Goal: Transaction & Acquisition: Purchase product/service

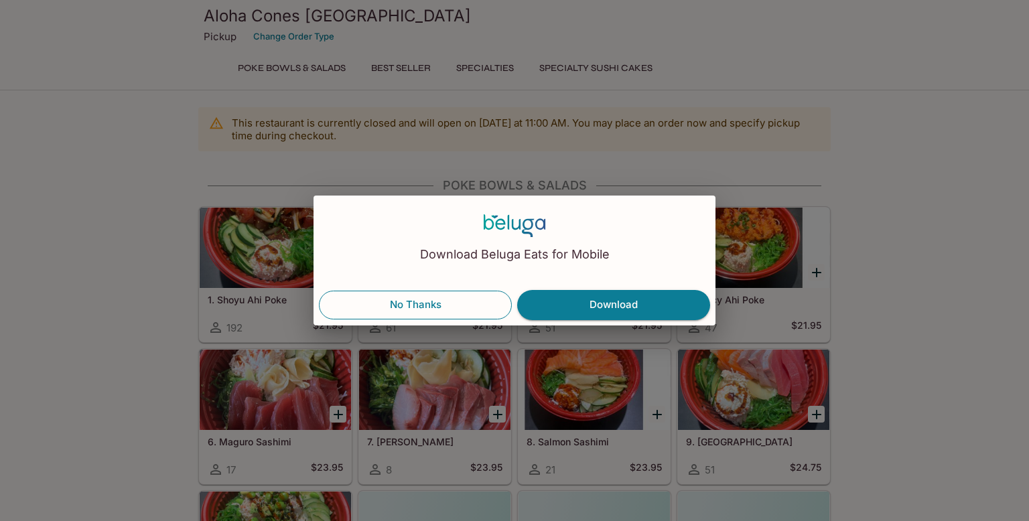
click at [463, 300] on button "No Thanks" at bounding box center [415, 305] width 193 height 28
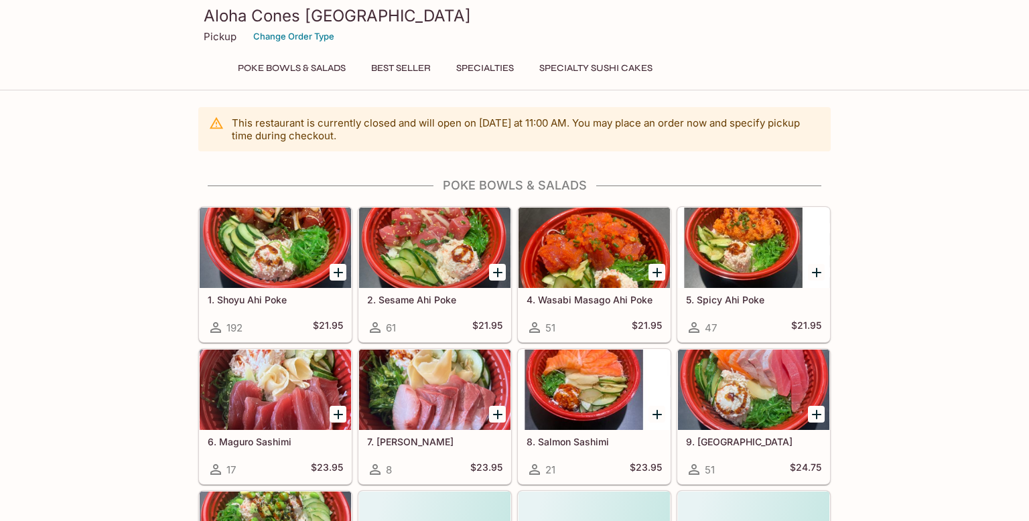
click at [346, 69] on button "Poke Bowls & Salads" at bounding box center [291, 68] width 123 height 19
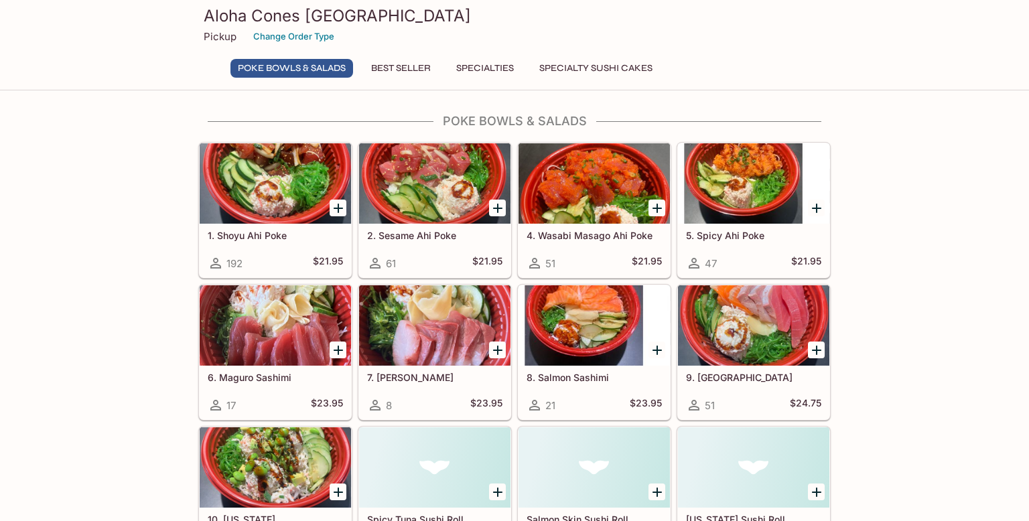
click at [398, 75] on button "Best Seller" at bounding box center [401, 68] width 74 height 19
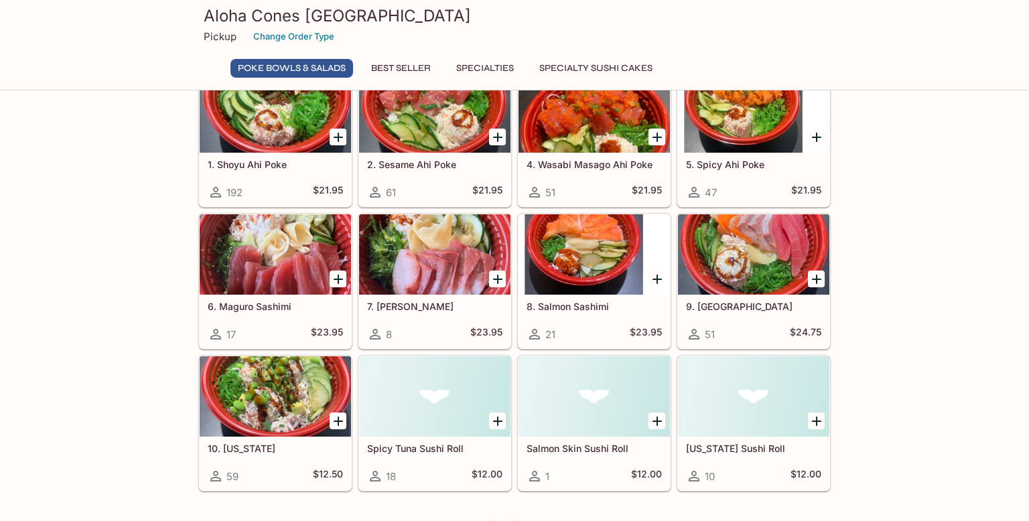
scroll to position [135, 0]
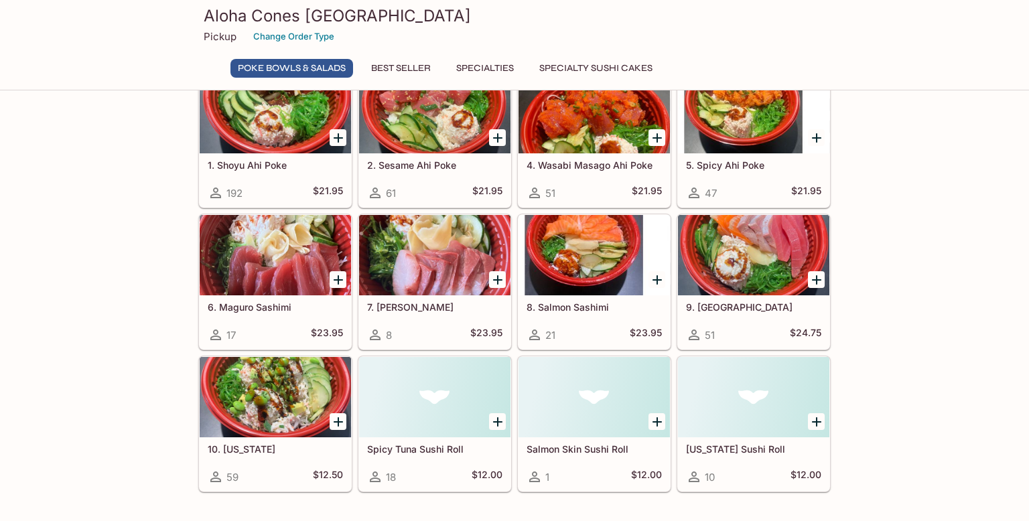
click at [591, 250] on div at bounding box center [593, 255] width 151 height 80
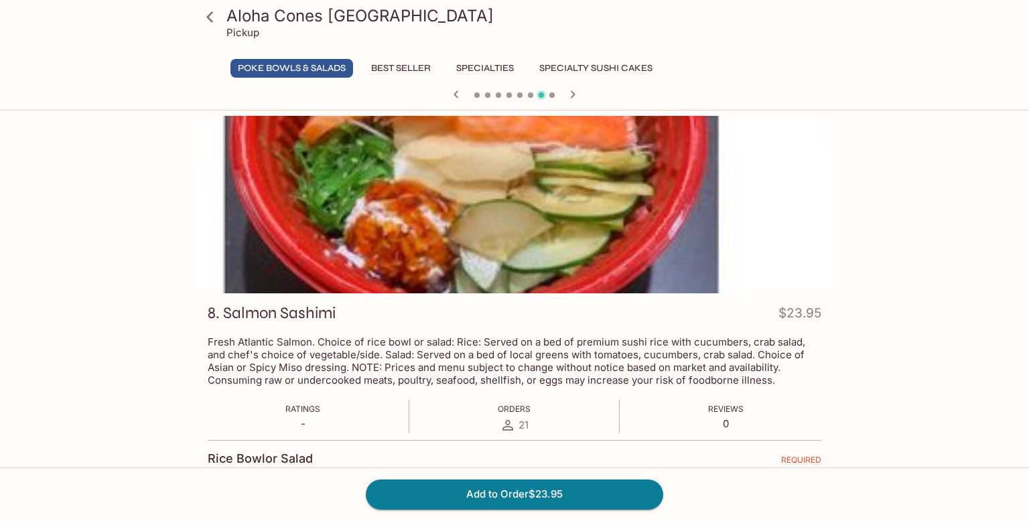
click at [428, 71] on button "Best Seller" at bounding box center [401, 68] width 74 height 19
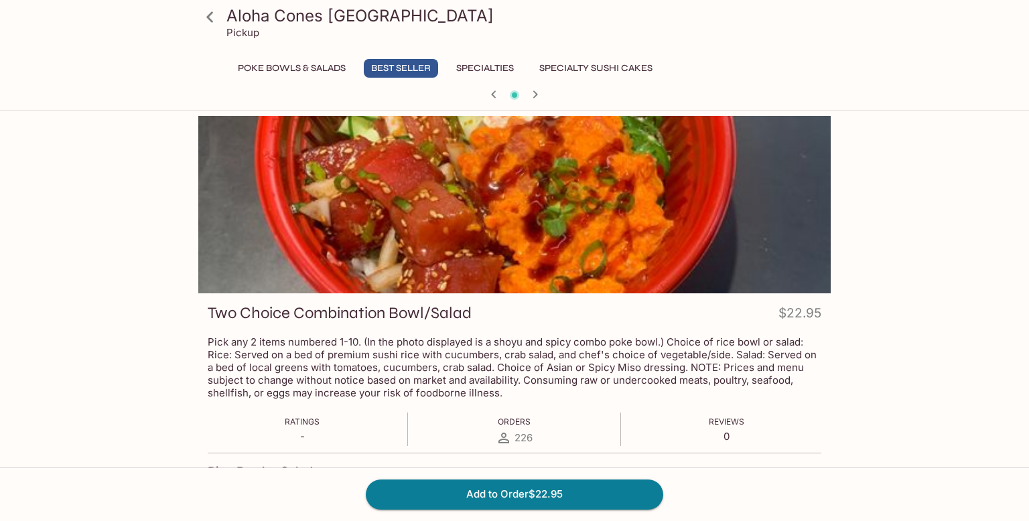
click at [465, 71] on button "Specialties" at bounding box center [485, 68] width 72 height 19
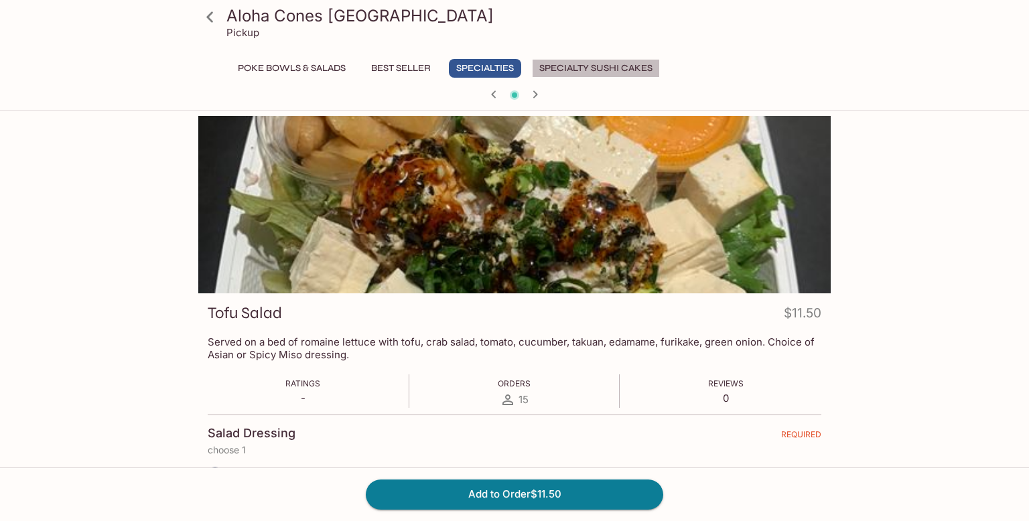
click at [561, 74] on button "Specialty Sushi Cakes" at bounding box center [596, 68] width 128 height 19
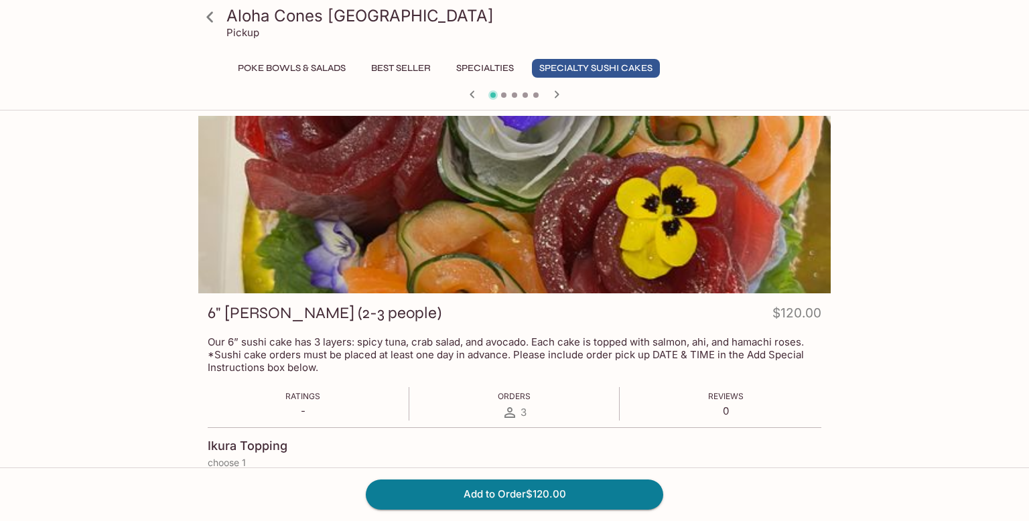
click at [289, 64] on button "Poke Bowls & Salads" at bounding box center [291, 68] width 123 height 19
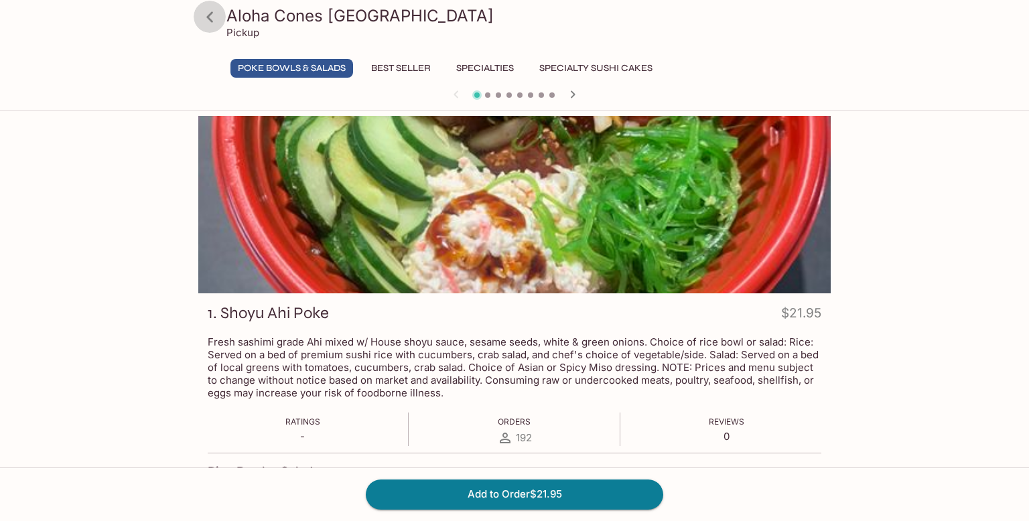
click at [210, 24] on icon at bounding box center [209, 16] width 23 height 23
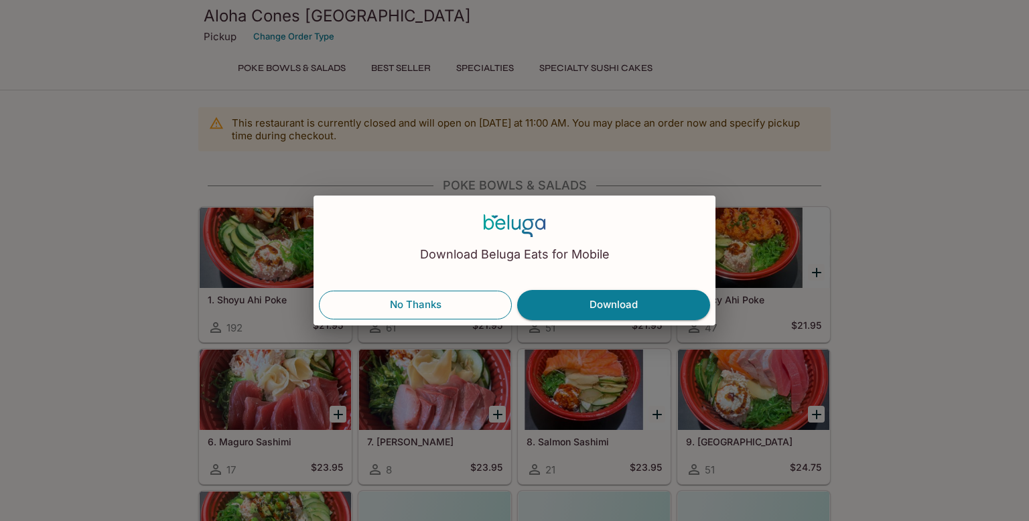
click at [443, 307] on button "No Thanks" at bounding box center [415, 305] width 193 height 28
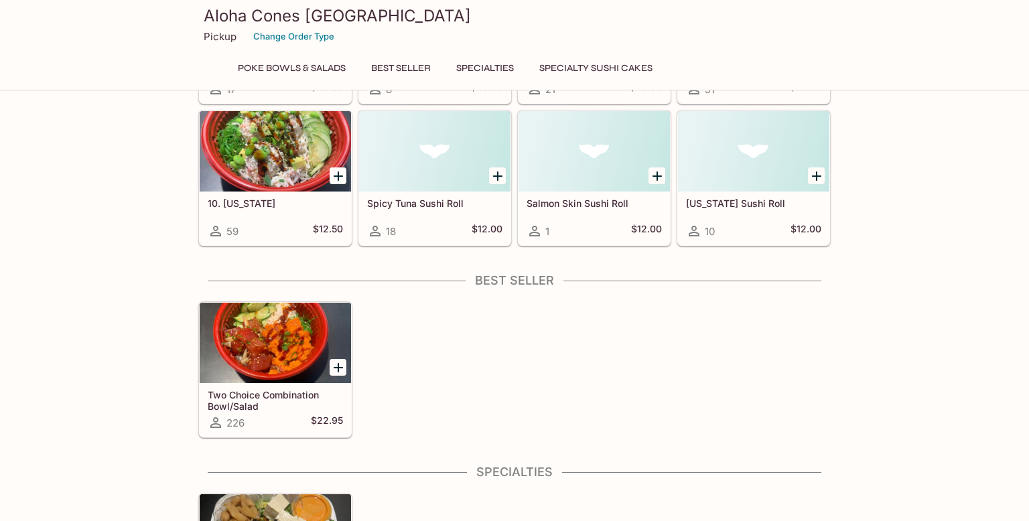
scroll to position [819, 0]
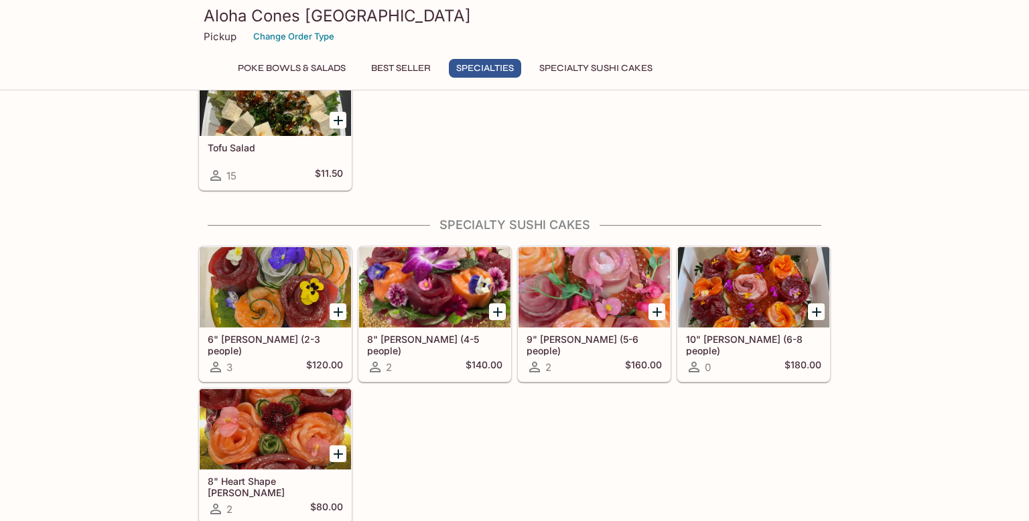
click at [622, 66] on button "Specialty Sushi Cakes" at bounding box center [596, 68] width 128 height 19
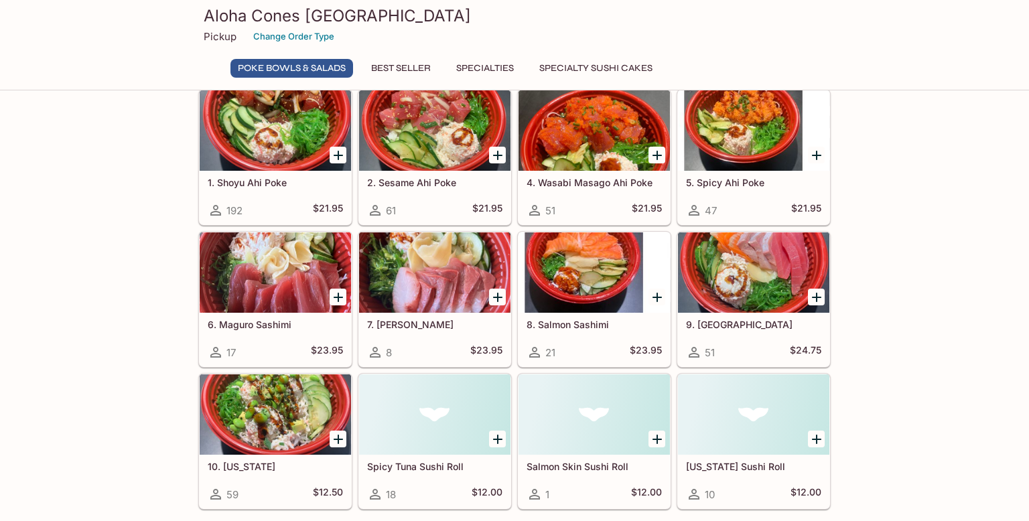
scroll to position [113, 0]
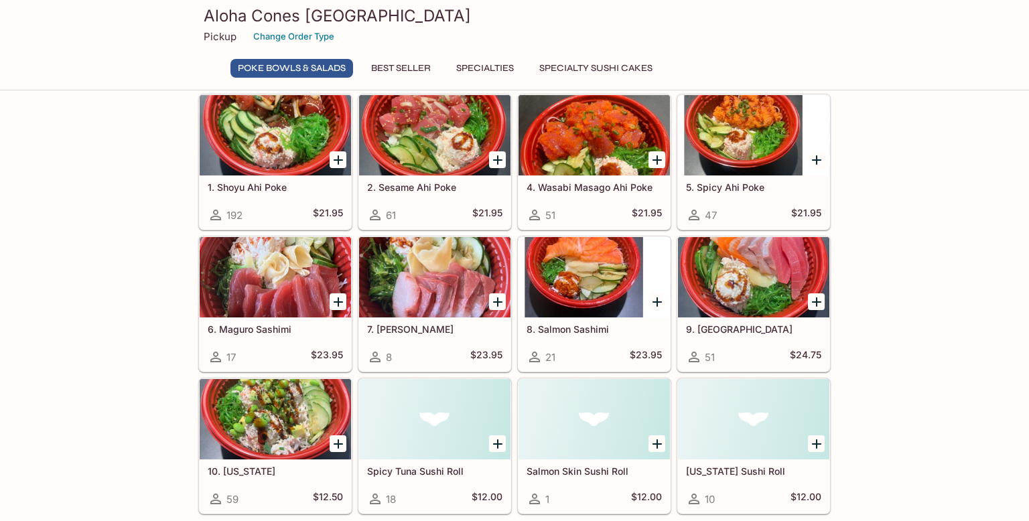
click at [598, 287] on div at bounding box center [593, 277] width 151 height 80
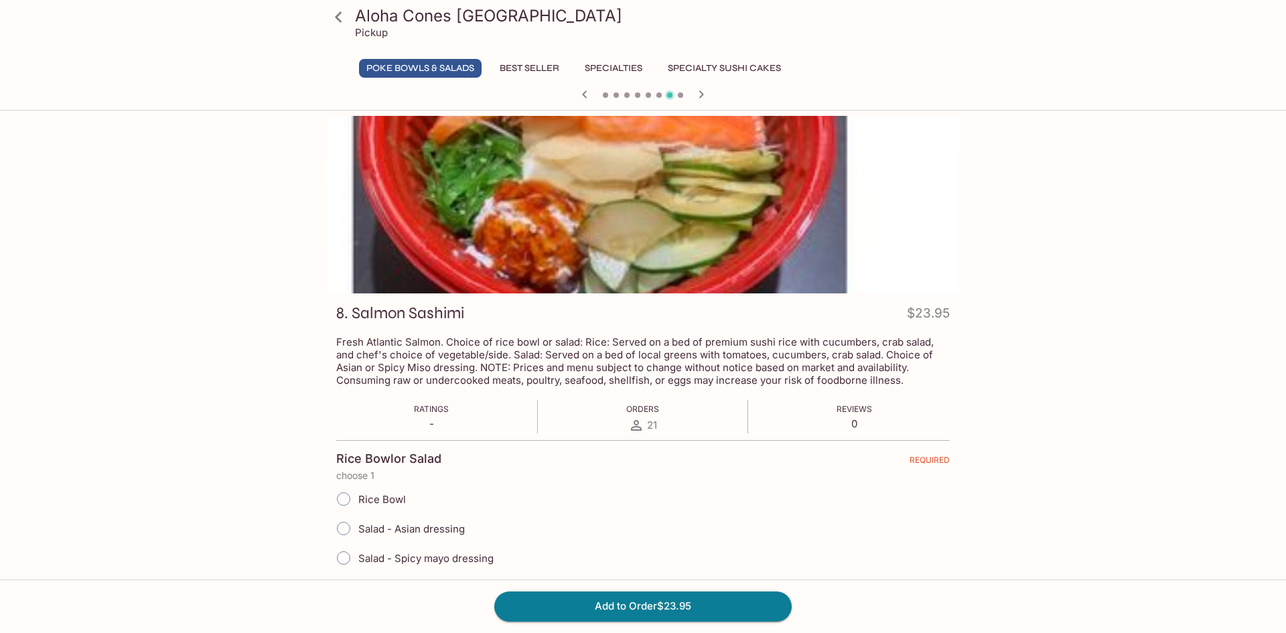
click at [670, 208] on div at bounding box center [643, 204] width 632 height 177
click at [586, 96] on icon "button" at bounding box center [585, 94] width 16 height 16
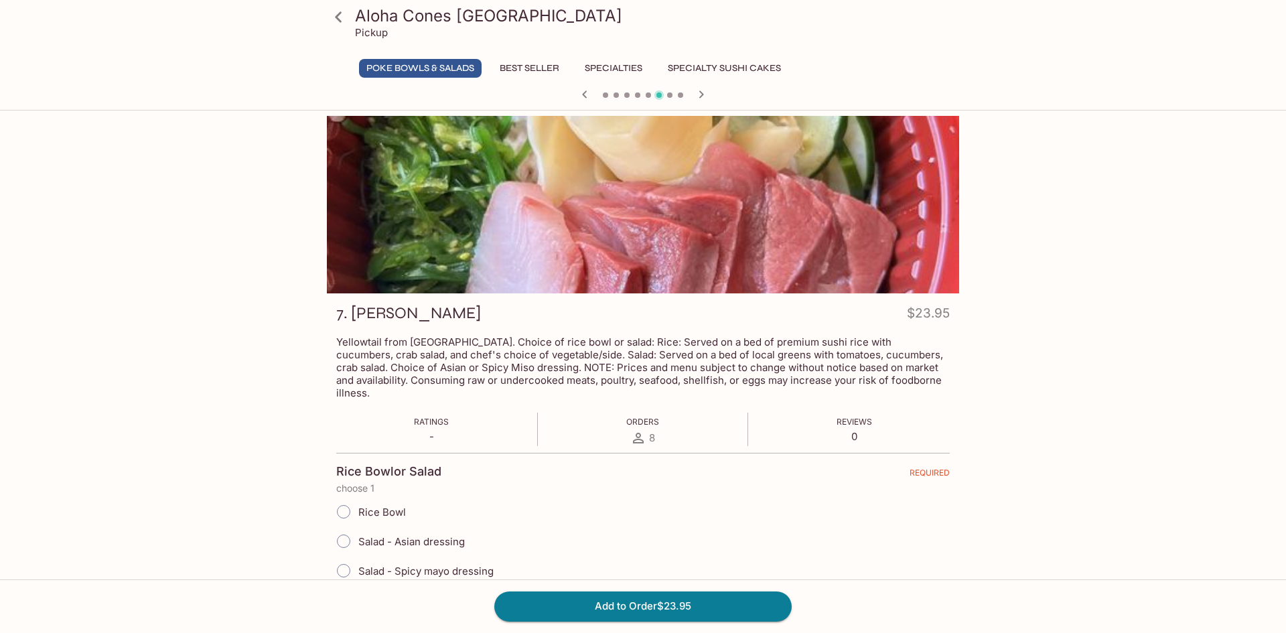
click at [586, 96] on icon "button" at bounding box center [585, 94] width 16 height 16
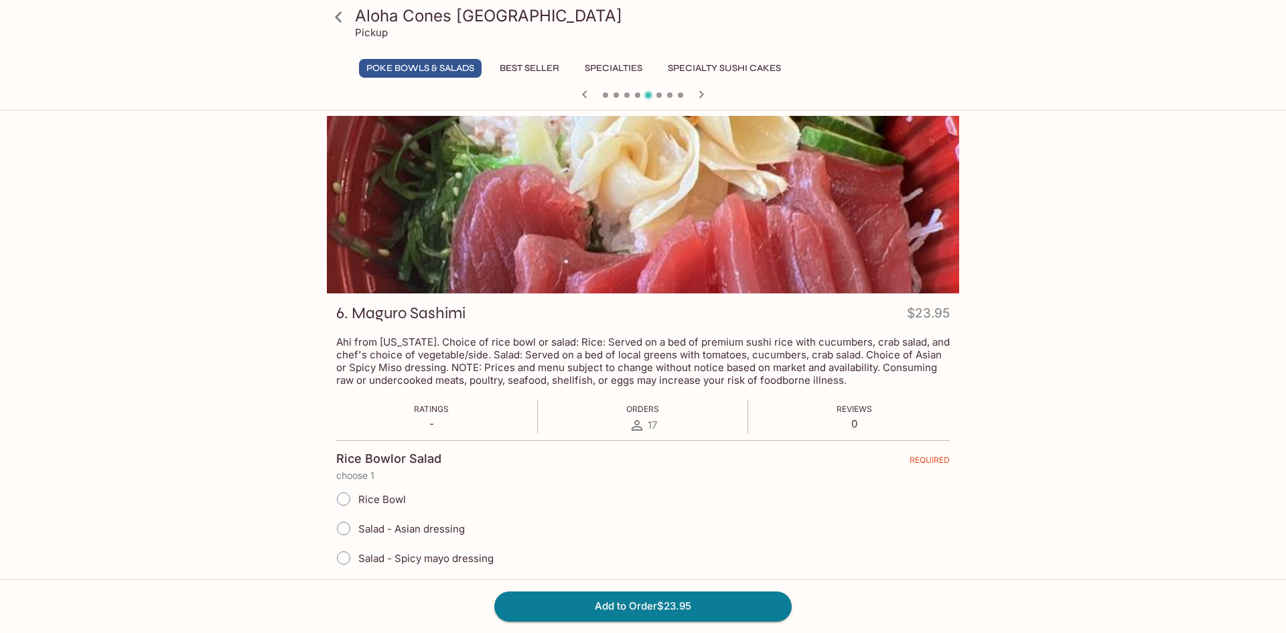
click at [698, 100] on icon "button" at bounding box center [701, 94] width 16 height 16
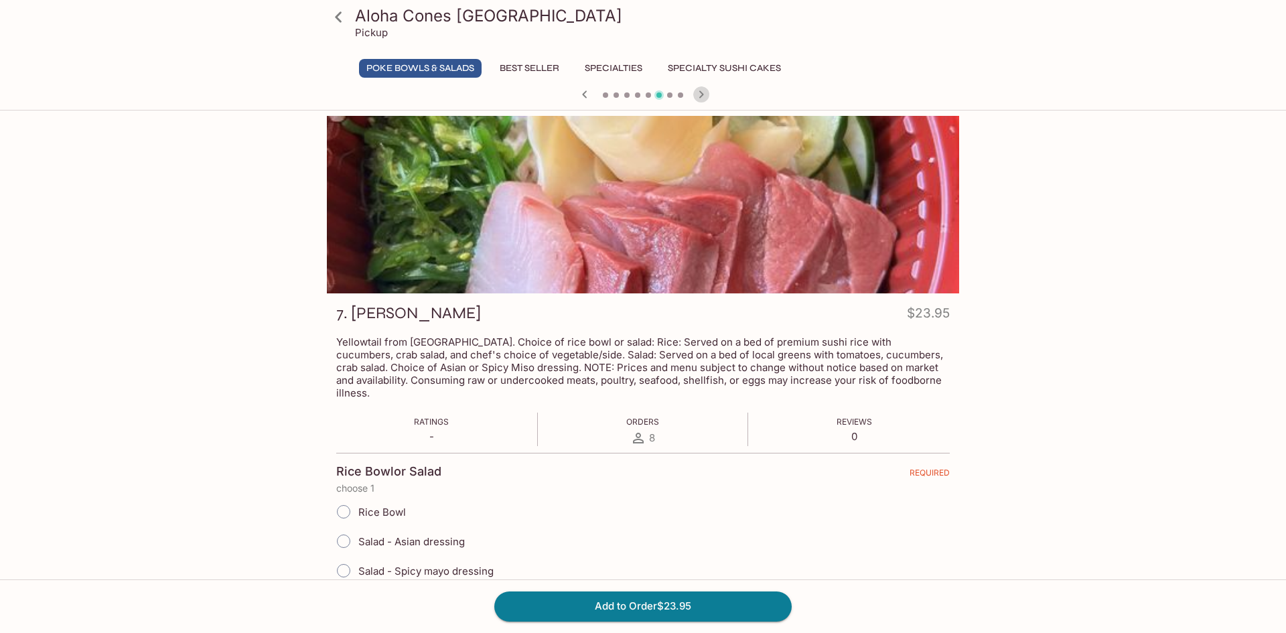
click at [698, 100] on icon "button" at bounding box center [701, 94] width 16 height 16
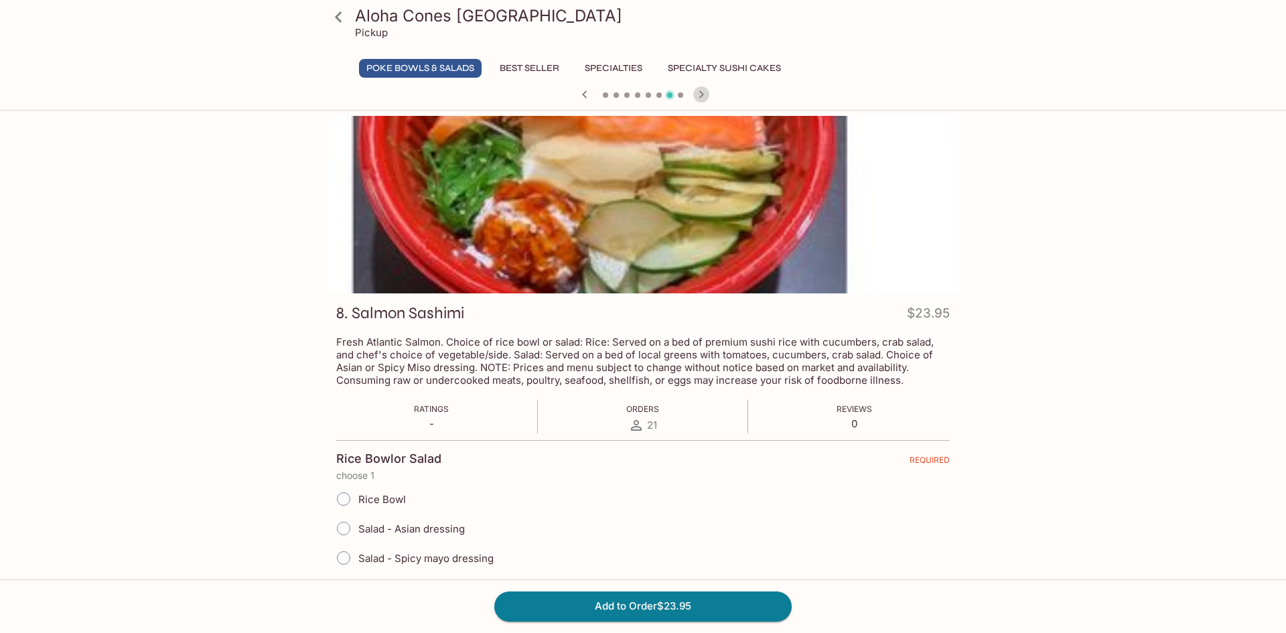
click at [698, 100] on icon "button" at bounding box center [701, 94] width 16 height 16
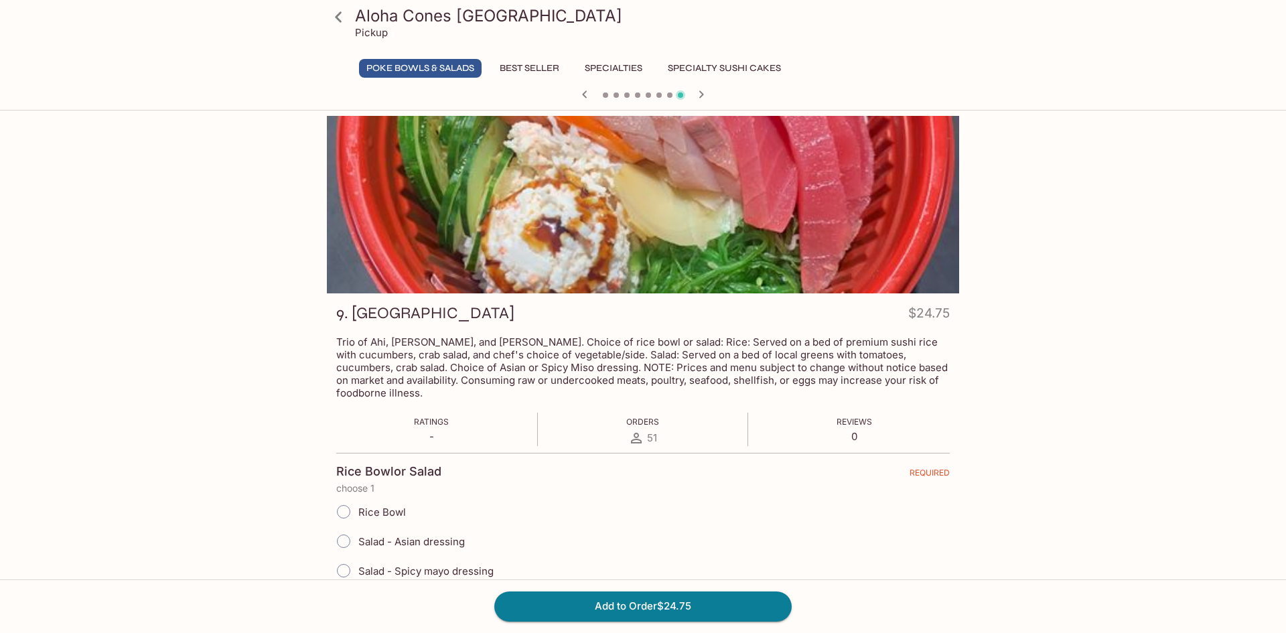
click at [703, 97] on icon "button" at bounding box center [701, 94] width 16 height 16
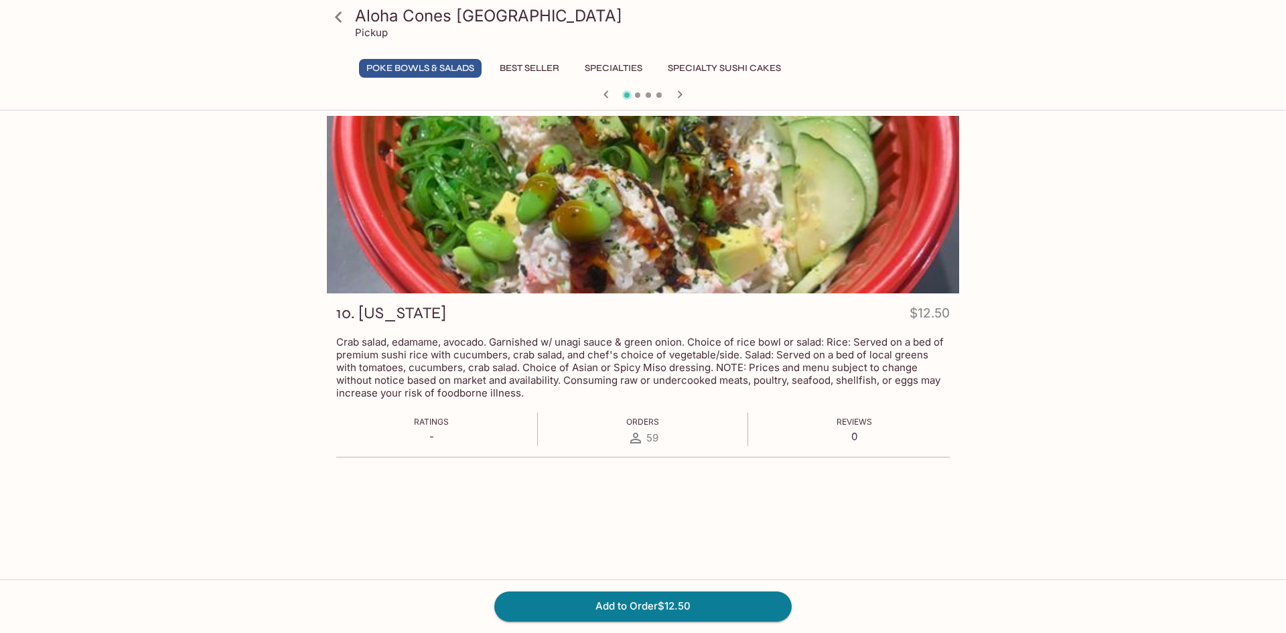
click at [683, 98] on icon "button" at bounding box center [680, 94] width 16 height 16
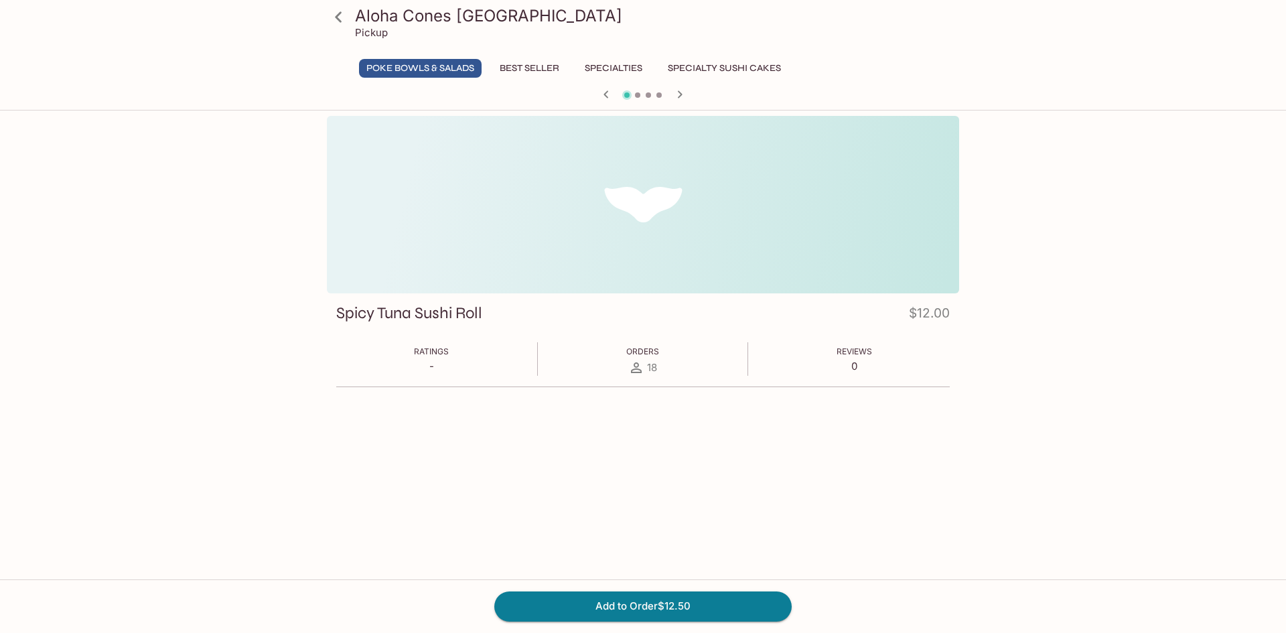
click at [683, 98] on icon "button" at bounding box center [680, 94] width 16 height 16
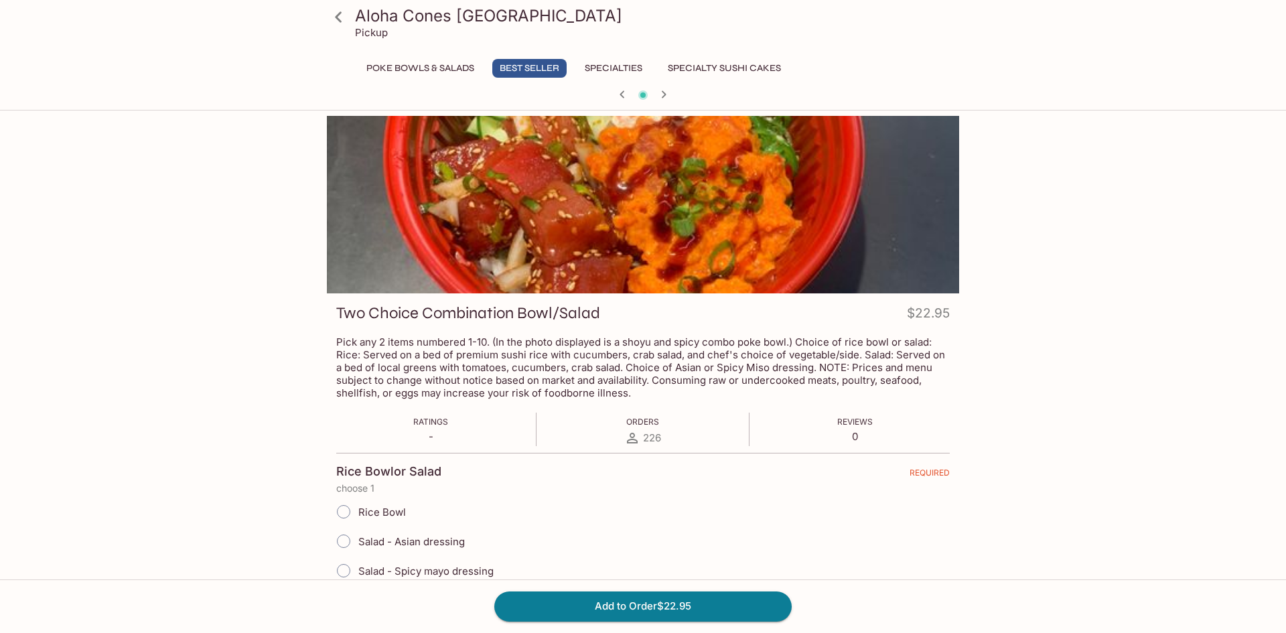
click at [683, 98] on div at bounding box center [642, 96] width 643 height 20
click at [668, 93] on icon "button" at bounding box center [664, 94] width 16 height 16
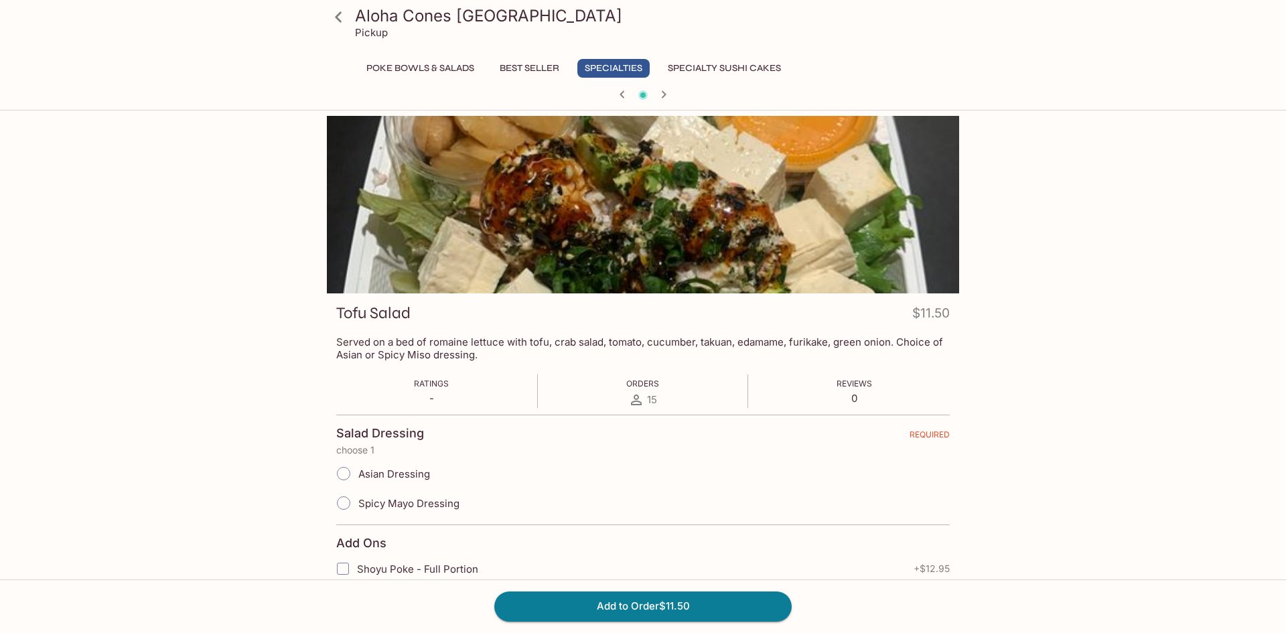
click at [428, 69] on button "Poke Bowls & Salads" at bounding box center [420, 68] width 123 height 19
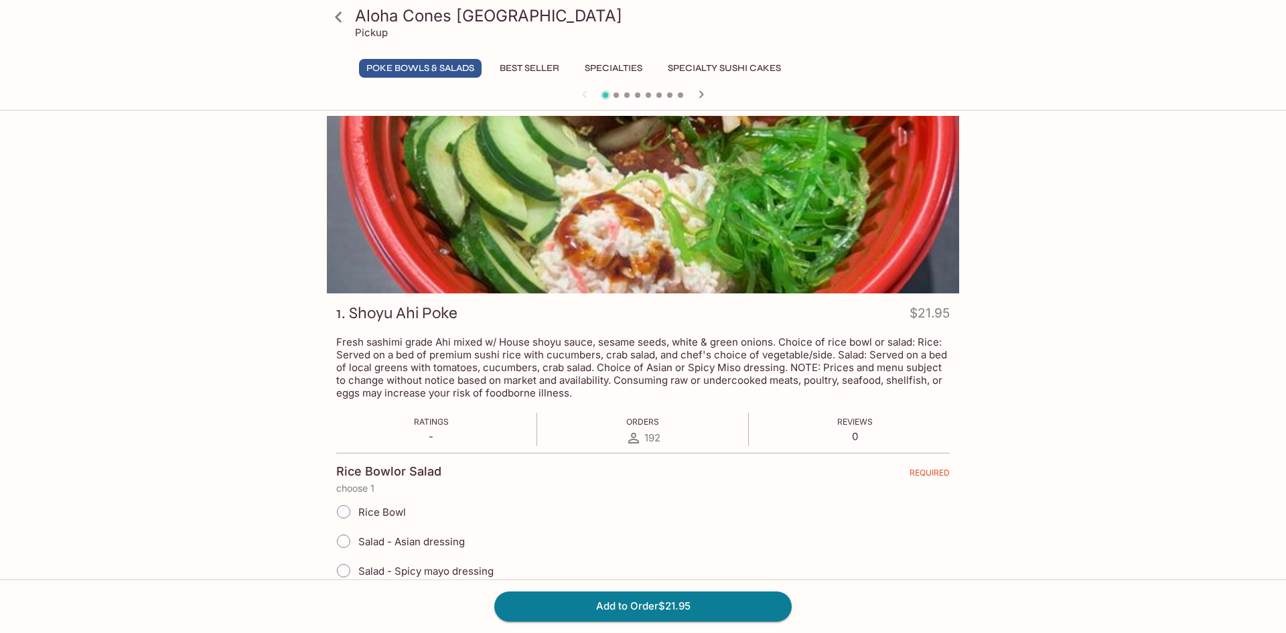
click at [409, 54] on div "Aloha Cones Denver Pickup Poke Bowls & Salads Best Seller Specialties Specialty…" at bounding box center [642, 53] width 643 height 106
click at [409, 71] on button "Poke Bowls & Salads" at bounding box center [420, 68] width 123 height 19
click at [333, 7] on icon at bounding box center [338, 16] width 23 height 23
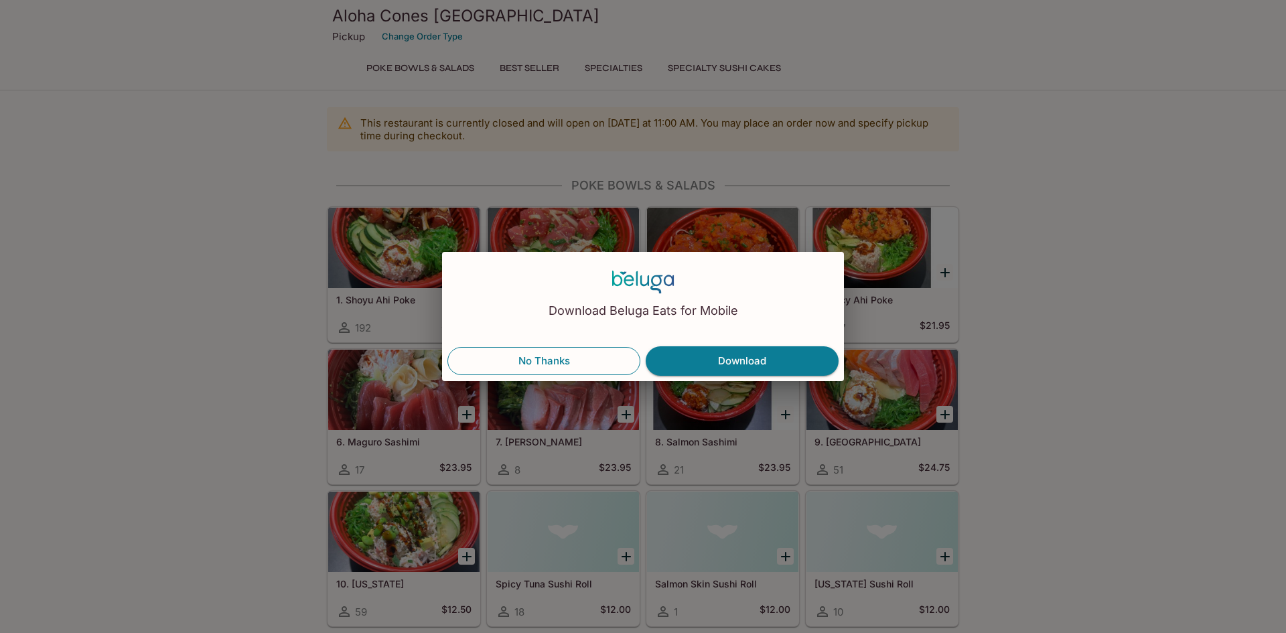
click at [554, 364] on button "No Thanks" at bounding box center [543, 361] width 193 height 28
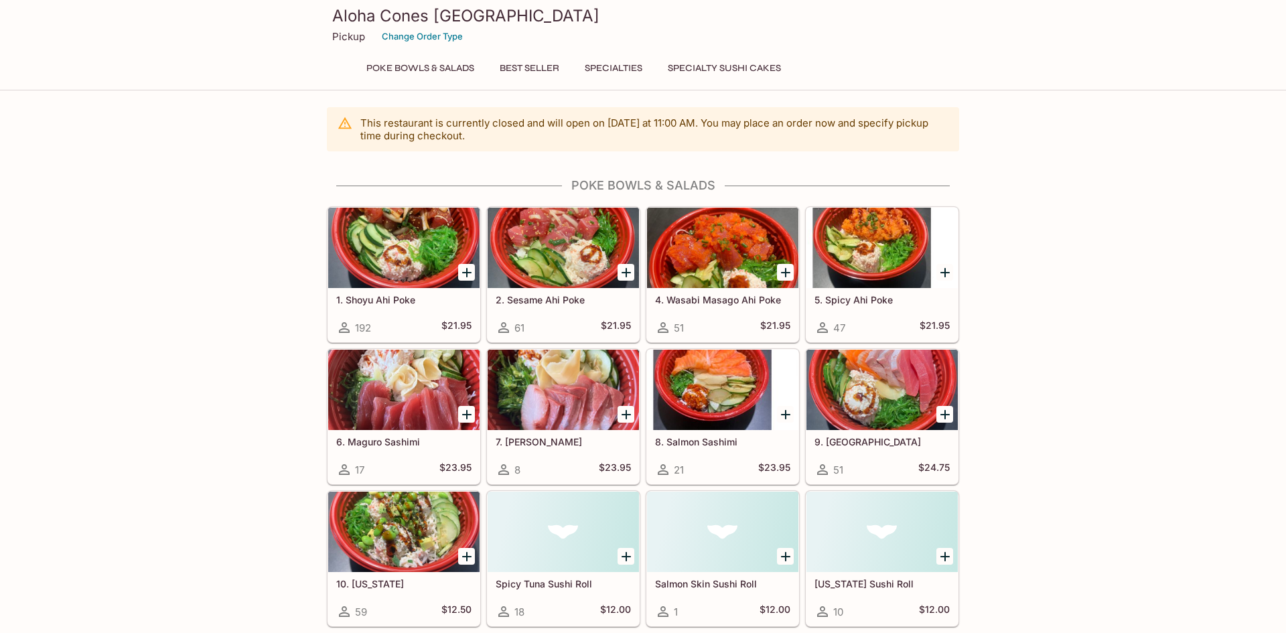
click at [737, 404] on div at bounding box center [722, 390] width 151 height 80
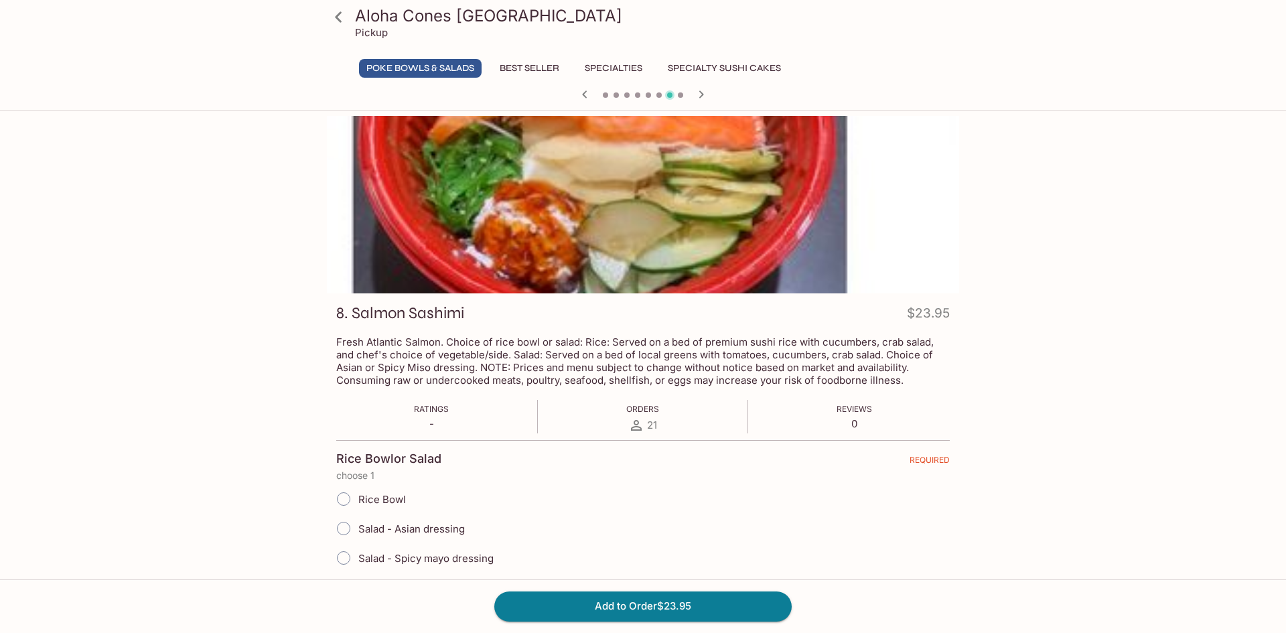
click at [1118, 225] on div "Aloha Cones Denver Pickup Poke Bowls & Salads Best Seller Specialties Specialty…" at bounding box center [643, 432] width 1286 height 633
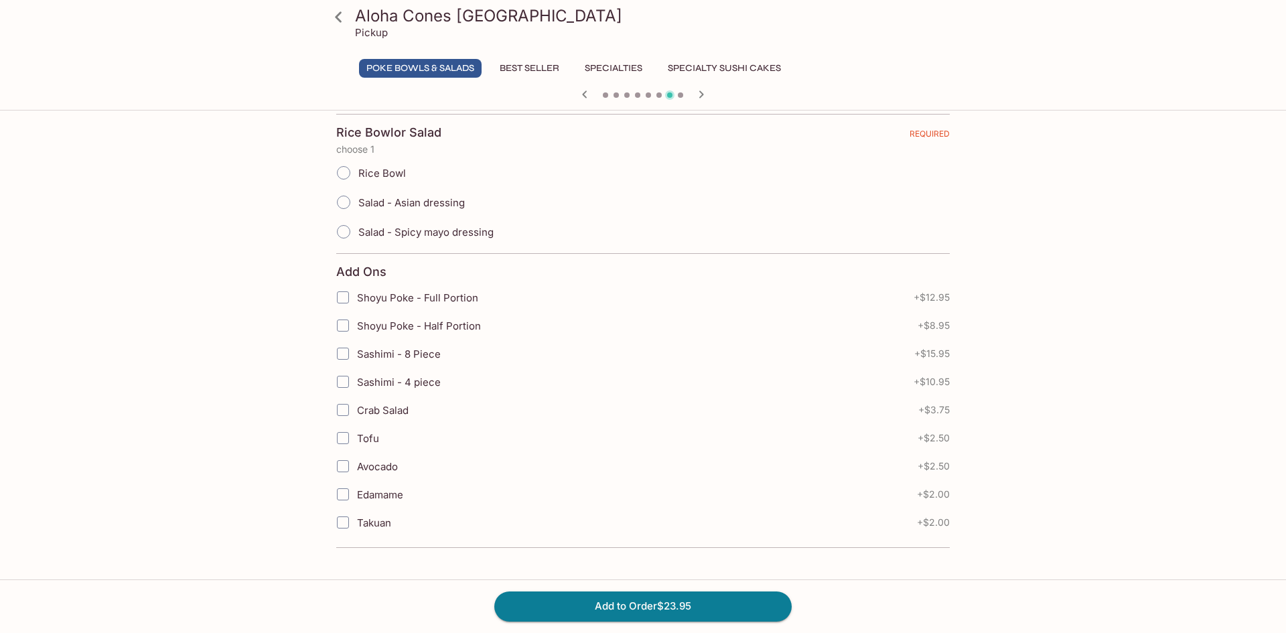
scroll to position [327, 0]
click at [388, 349] on span "Sashimi - 8 Piece" at bounding box center [399, 352] width 84 height 13
click at [356, 349] on input "Sashimi - 8 Piece" at bounding box center [342, 352] width 27 height 27
checkbox input "true"
click at [415, 297] on span "Shoyu Poke - Full Portion" at bounding box center [417, 296] width 121 height 13
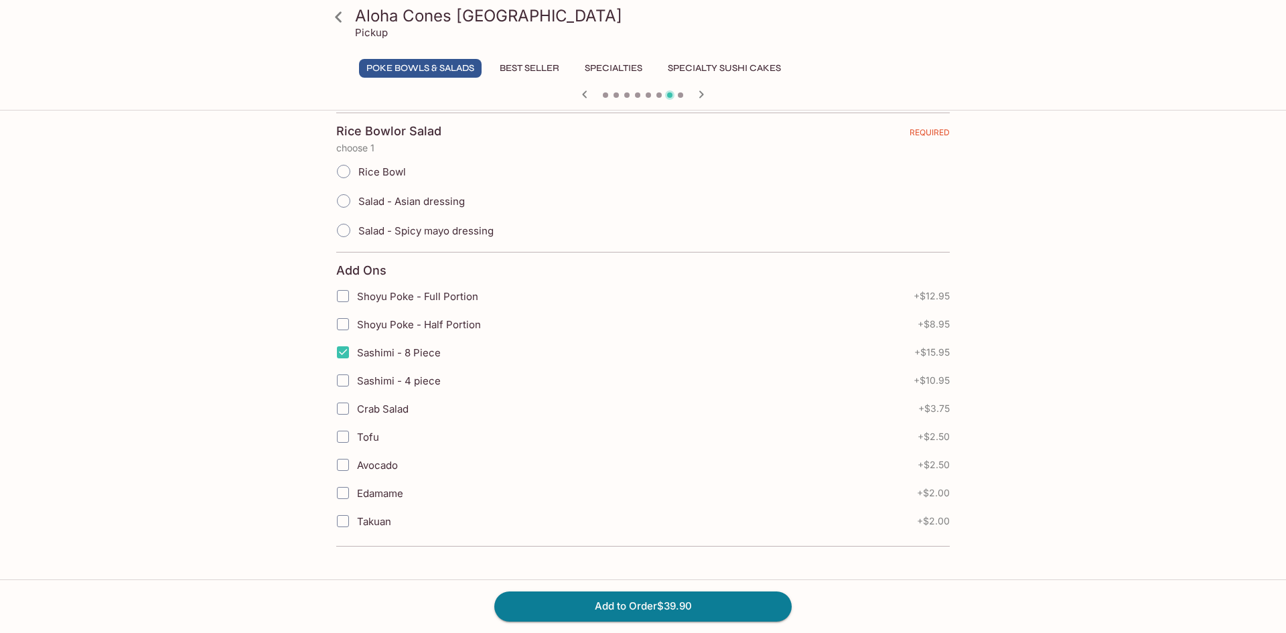
click at [356, 297] on input "Shoyu Poke - Full Portion" at bounding box center [342, 296] width 27 height 27
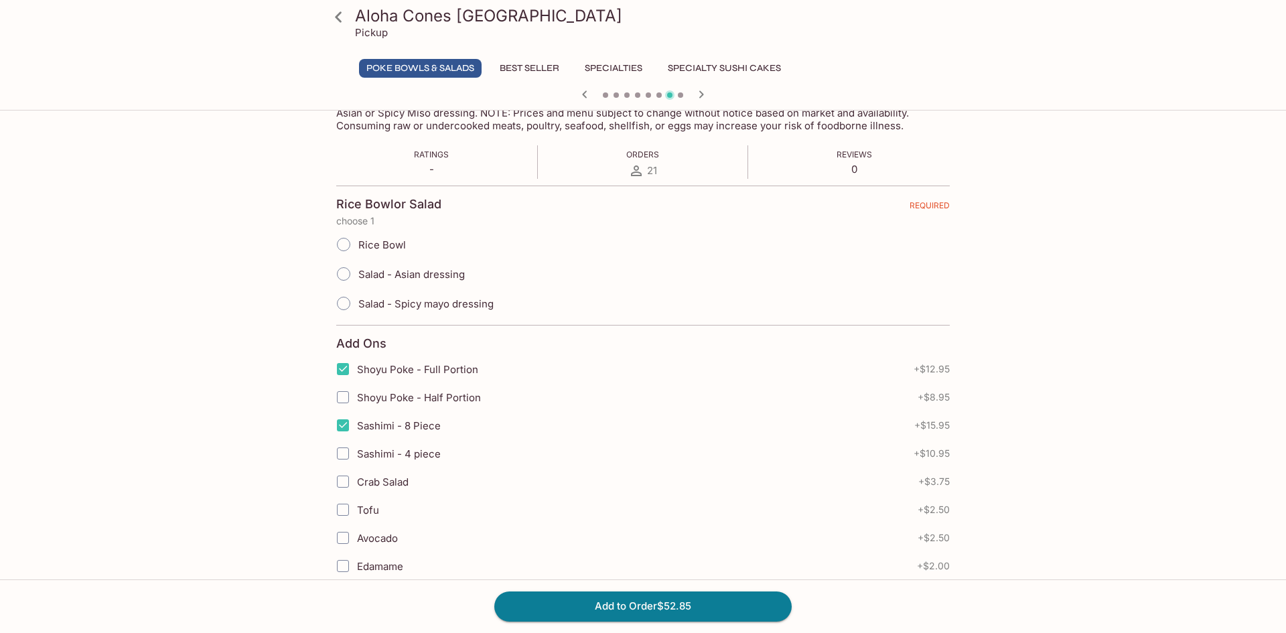
scroll to position [269, 0]
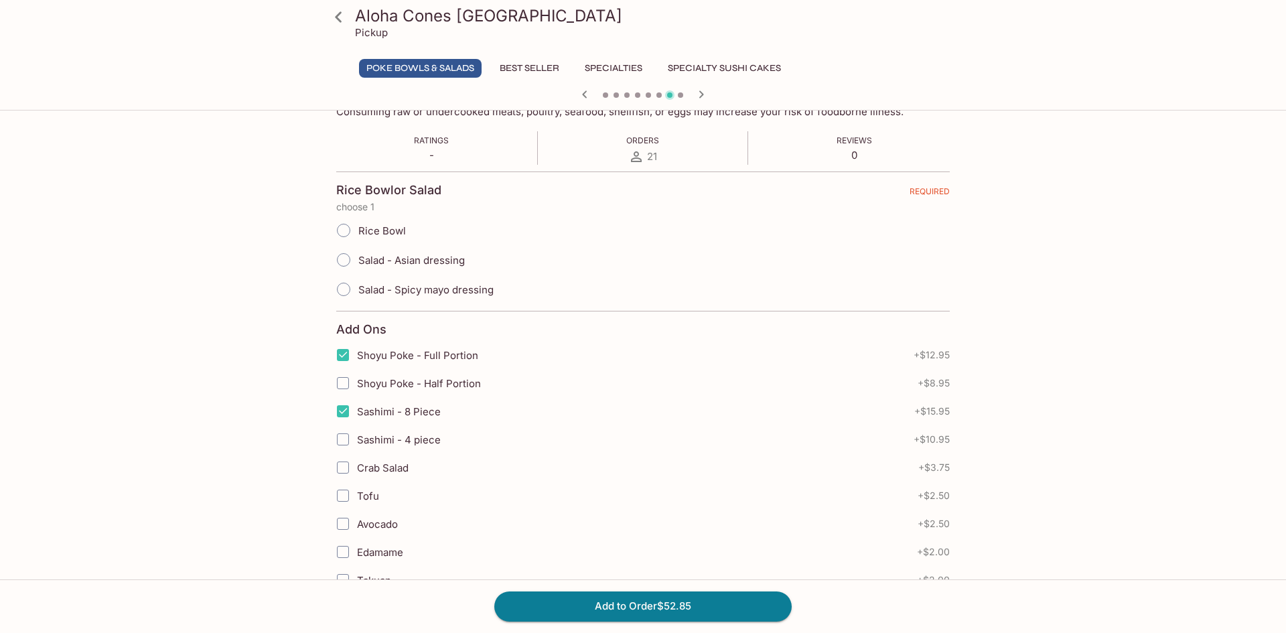
click at [436, 356] on span "Shoyu Poke - Full Portion" at bounding box center [417, 355] width 121 height 13
click at [356, 356] on input "Shoyu Poke - Full Portion" at bounding box center [342, 355] width 27 height 27
checkbox input "false"
click at [413, 415] on span "Sashimi - 8 Piece" at bounding box center [399, 411] width 84 height 13
click at [356, 415] on input "Sashimi - 8 Piece" at bounding box center [342, 411] width 27 height 27
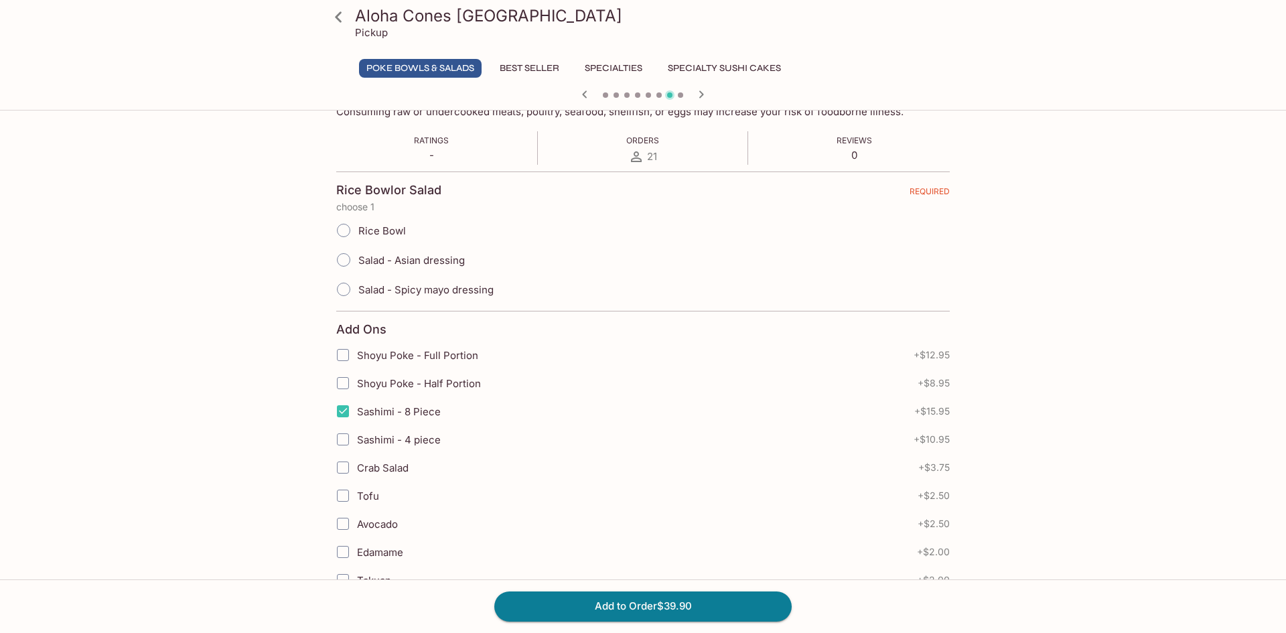
checkbox input "false"
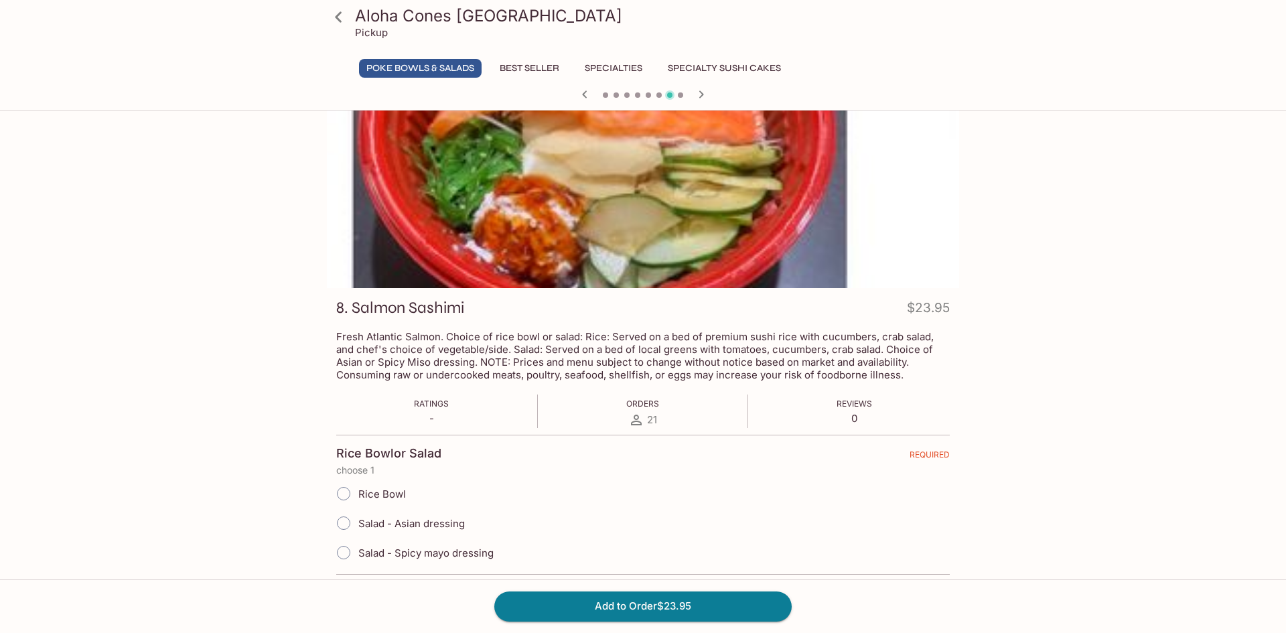
scroll to position [7, 0]
